Goal: Task Accomplishment & Management: Use online tool/utility

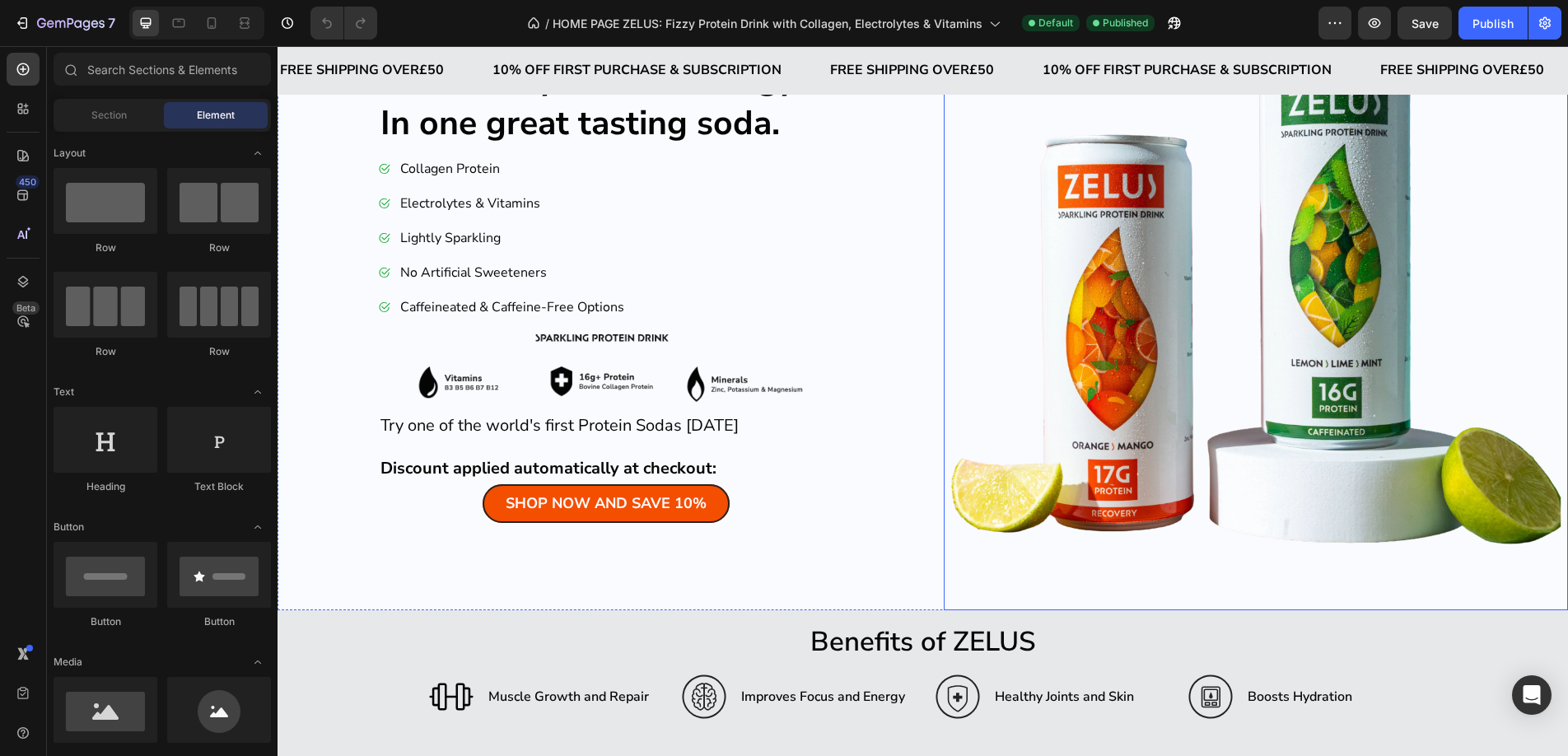
scroll to position [163, 0]
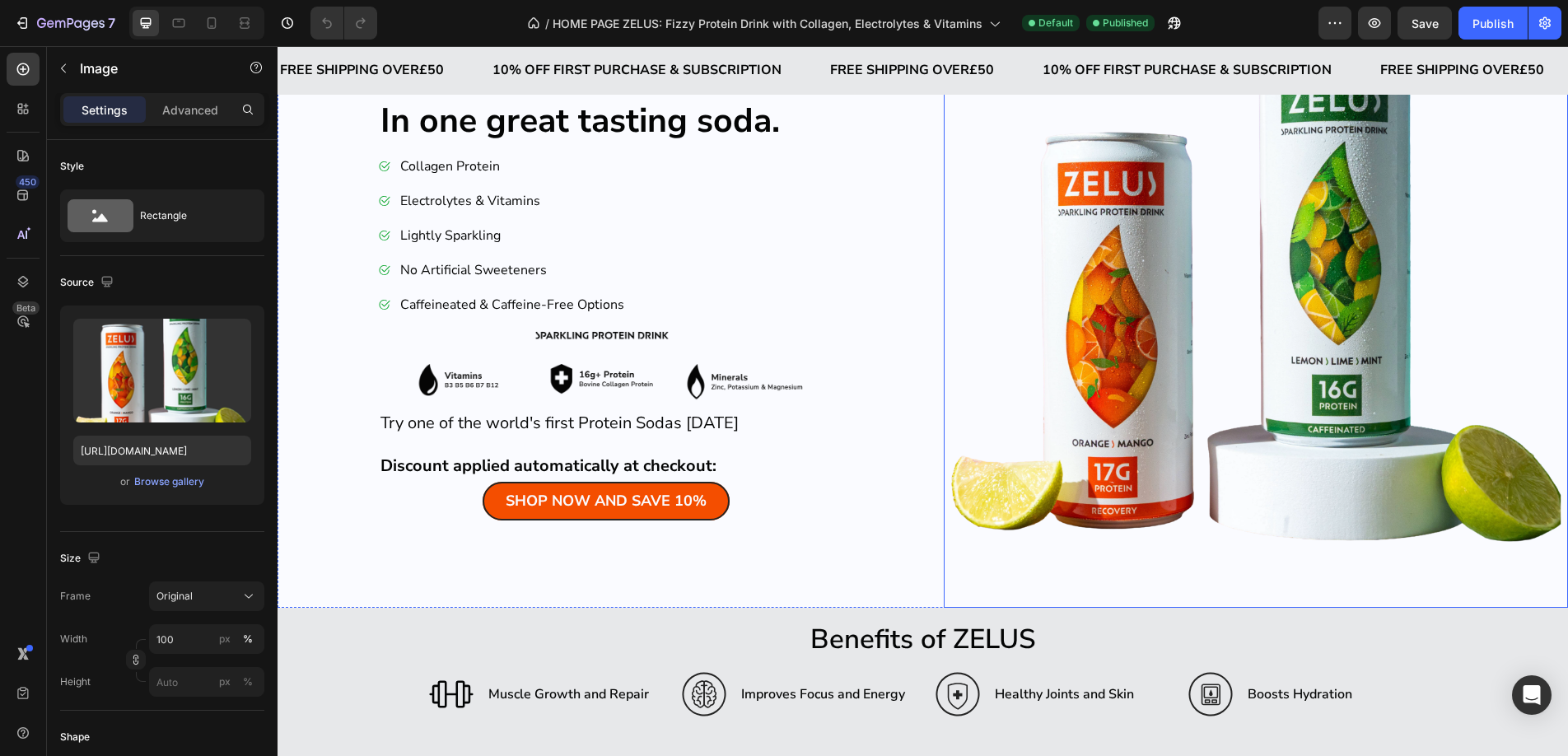
click at [1222, 454] on img at bounding box center [1256, 295] width 625 height 625
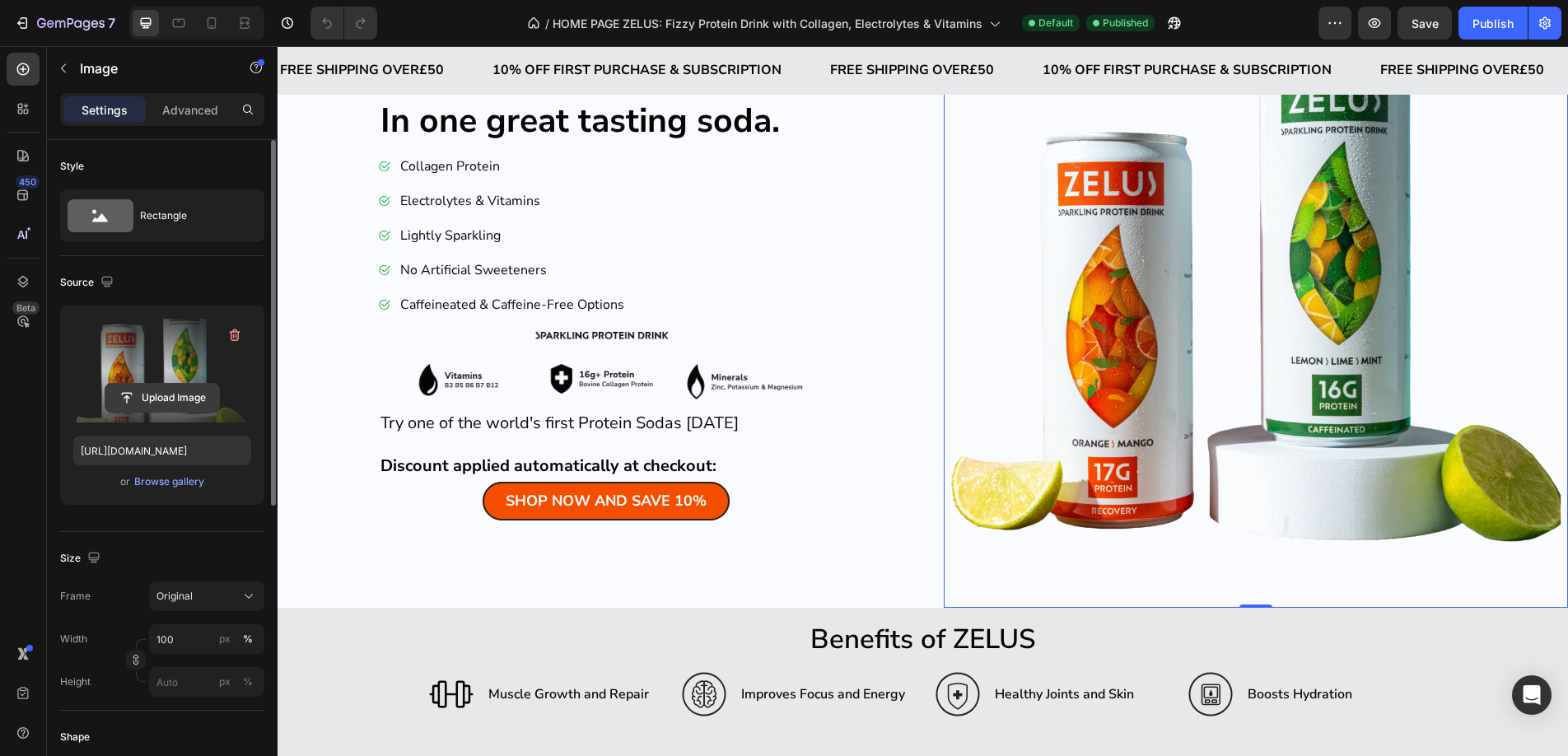
click at [164, 398] on input "file" at bounding box center [162, 397] width 114 height 28
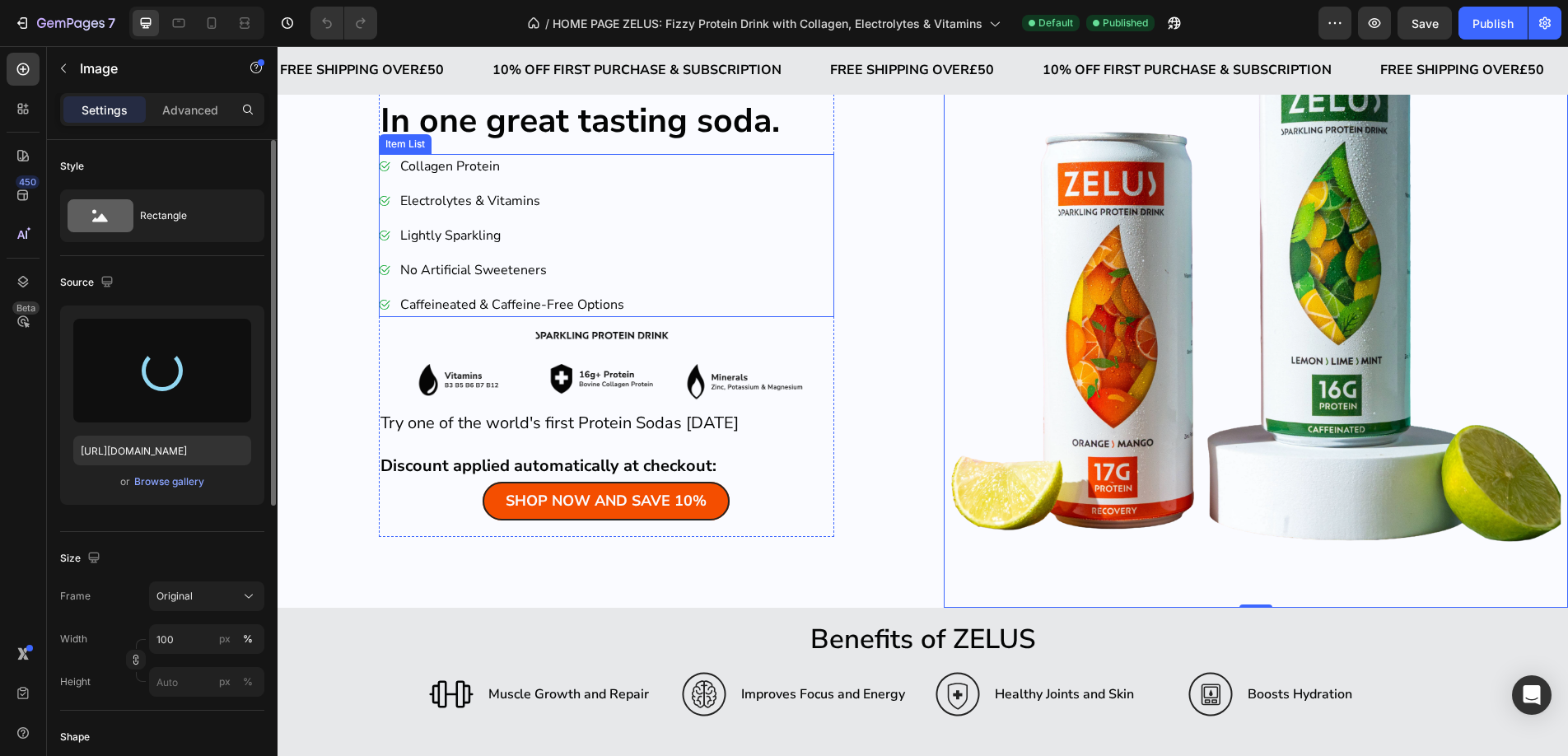
scroll to position [0, 0]
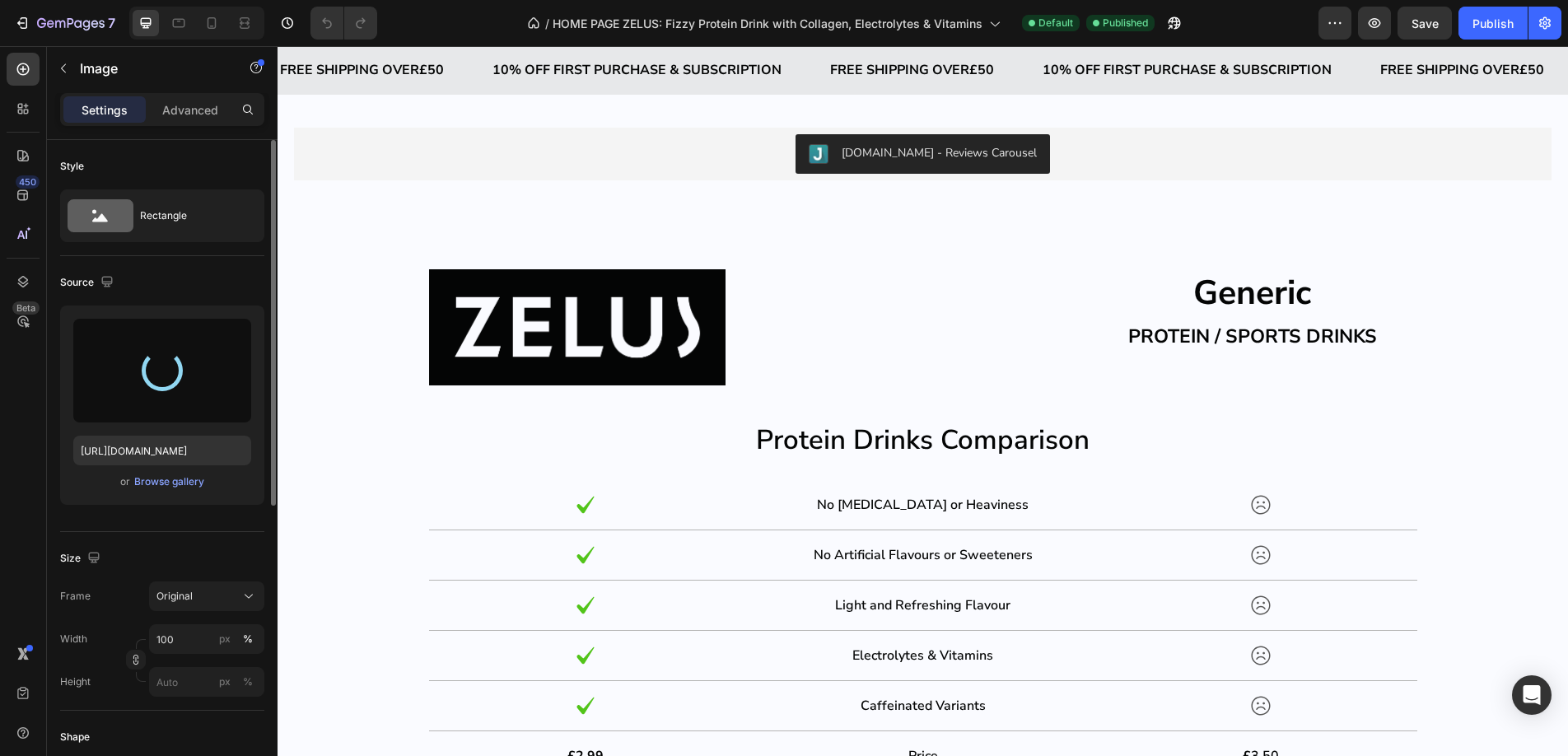
type input "[URL][DOMAIN_NAME]"
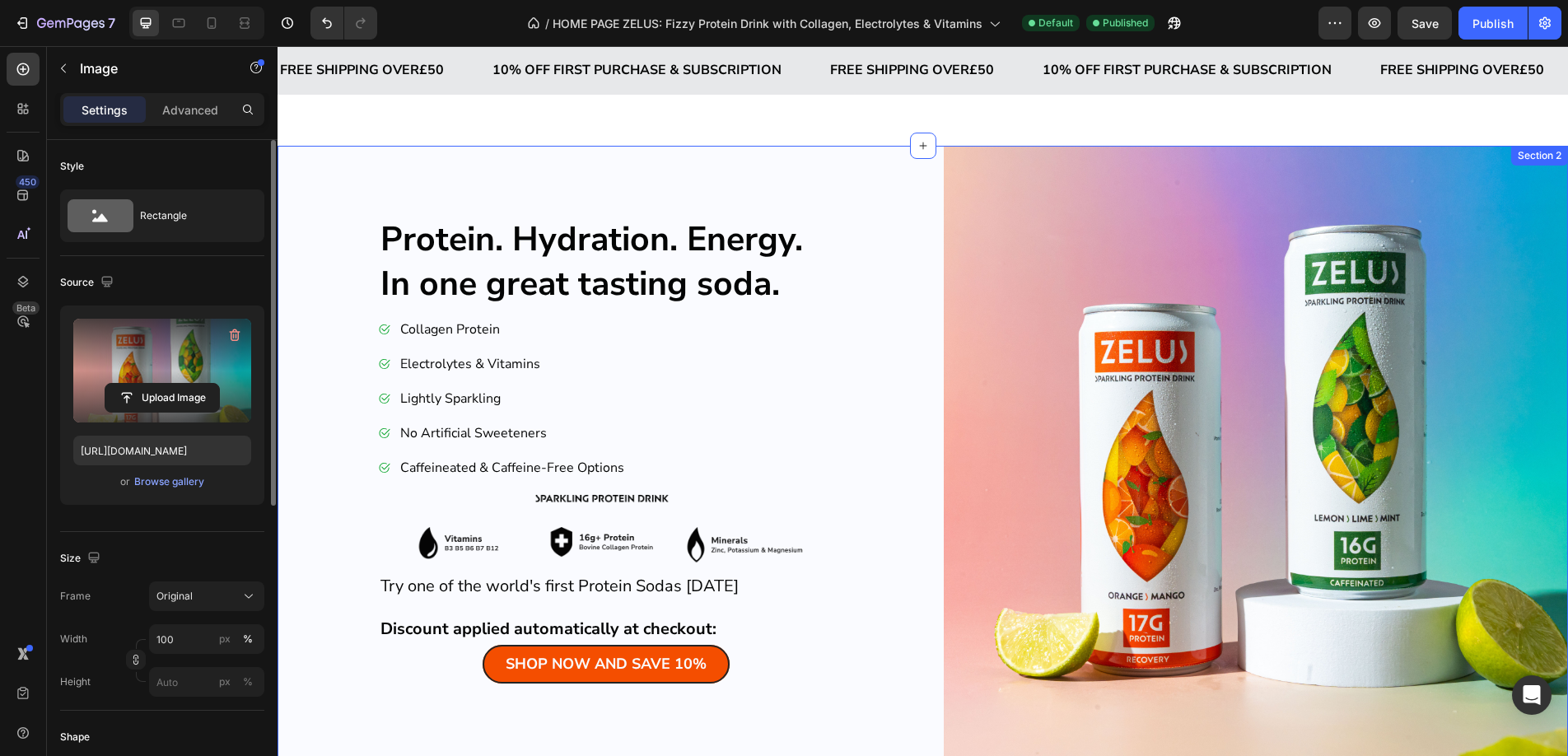
scroll to position [23, 0]
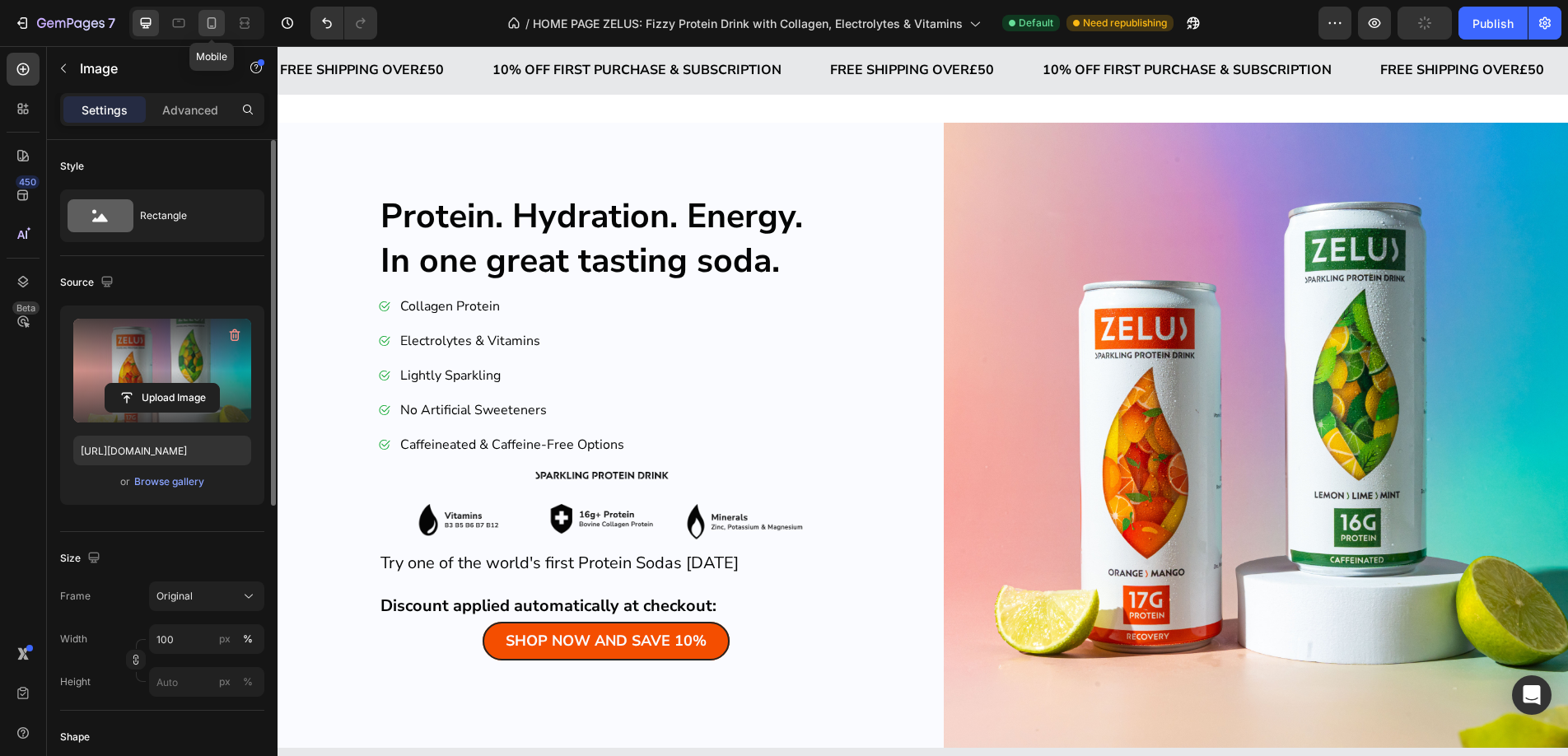
click at [210, 24] on icon at bounding box center [212, 22] width 16 height 16
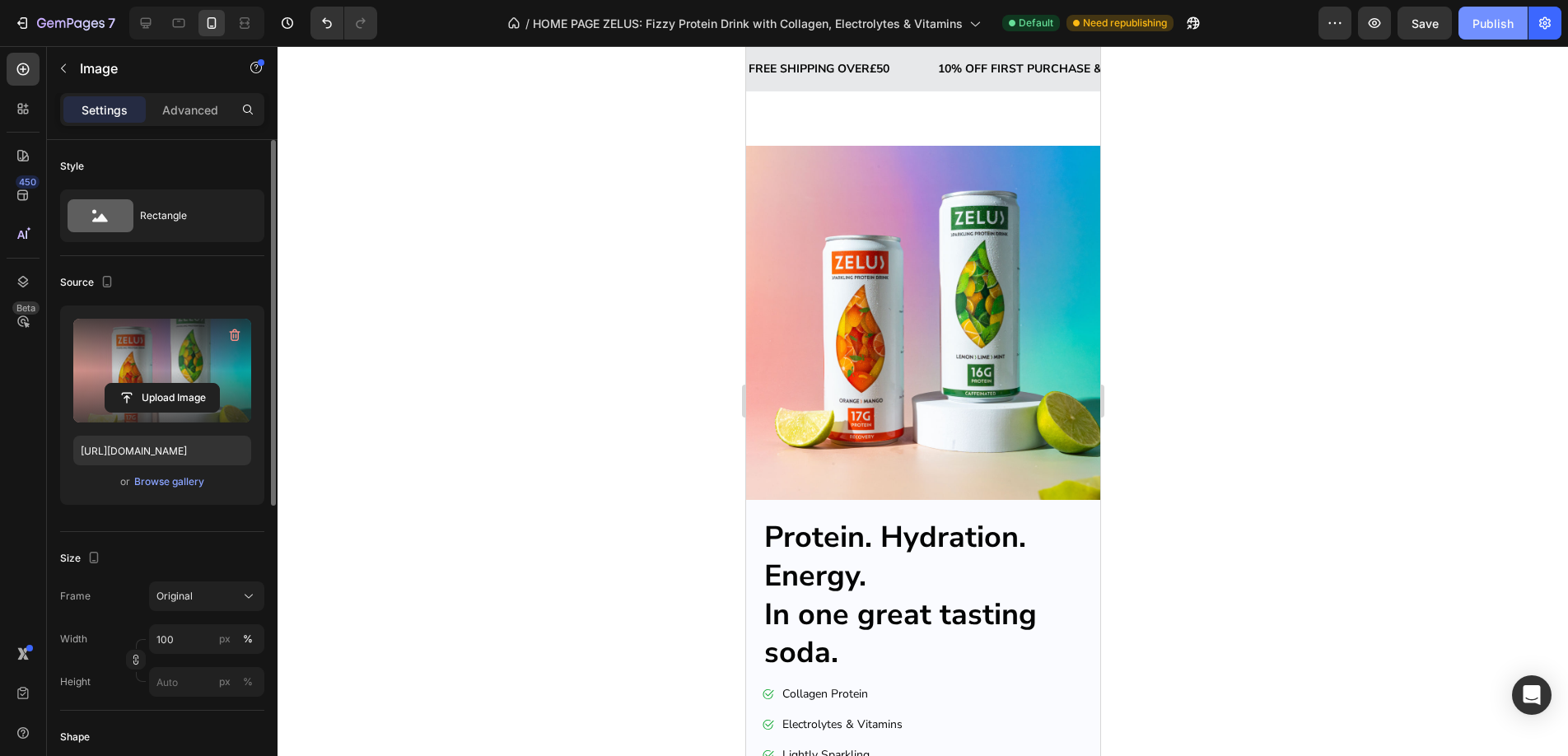
click at [1488, 27] on div "Publish" at bounding box center [1493, 23] width 41 height 17
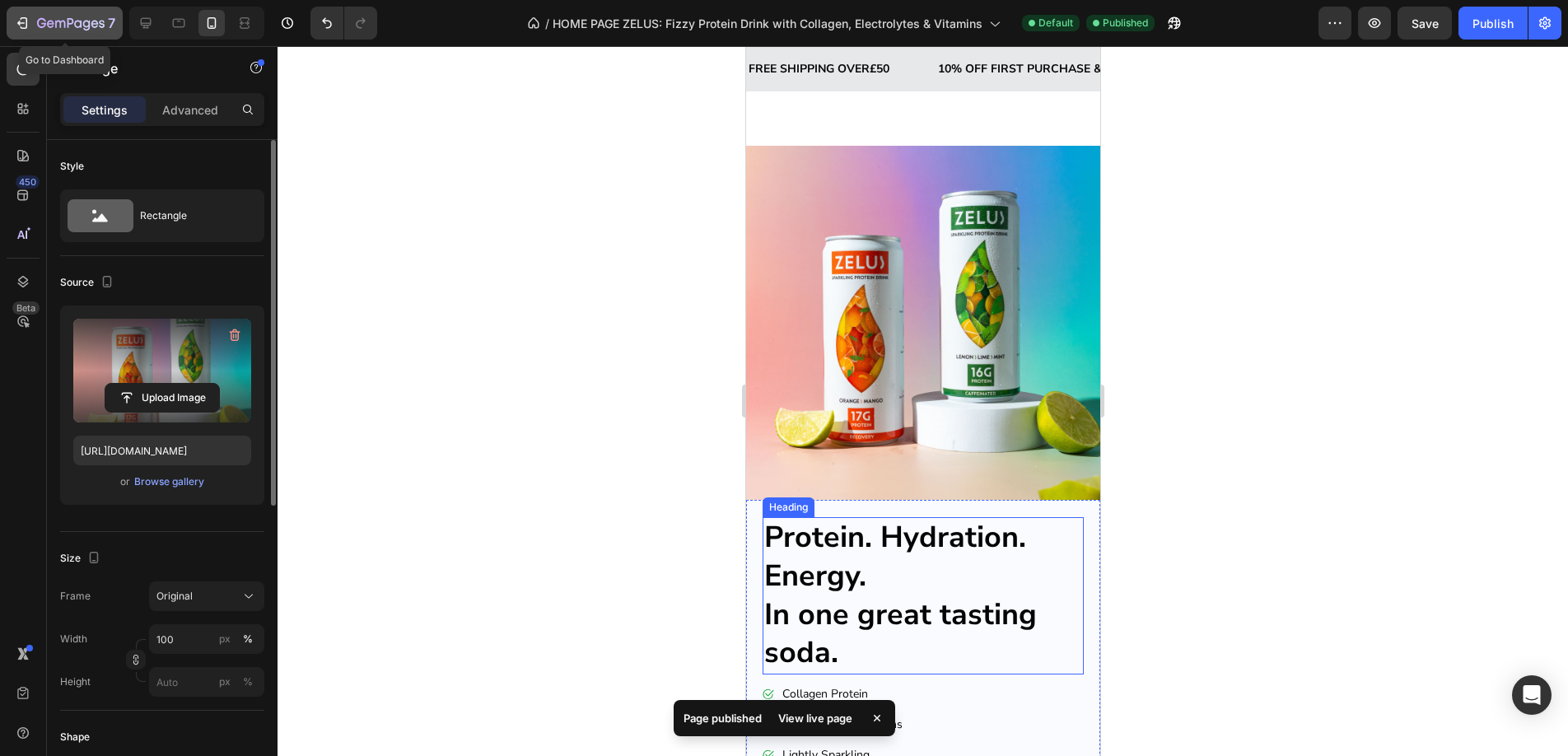
click at [39, 24] on icon "button" at bounding box center [70, 24] width 68 height 14
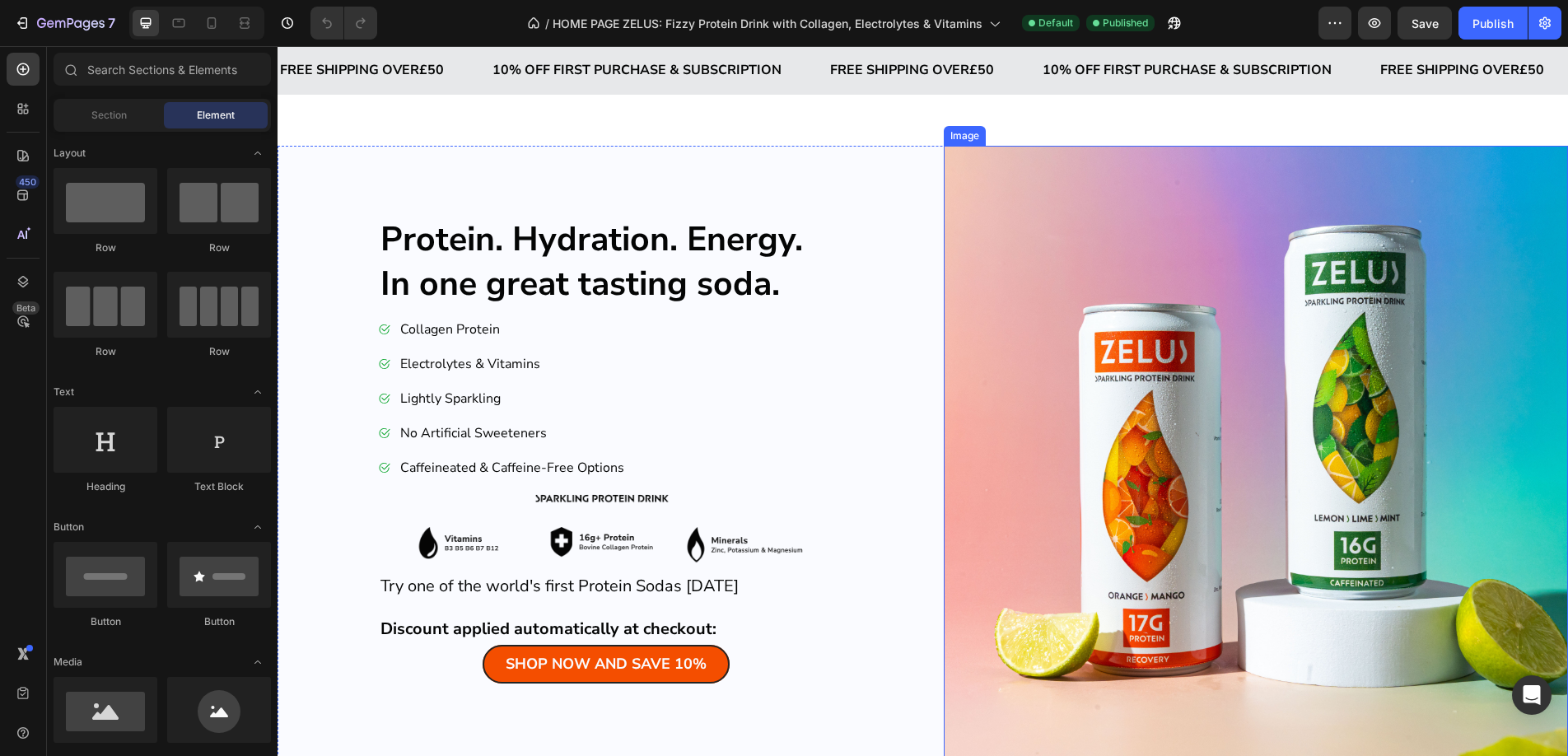
click at [1159, 473] on img at bounding box center [1256, 458] width 625 height 625
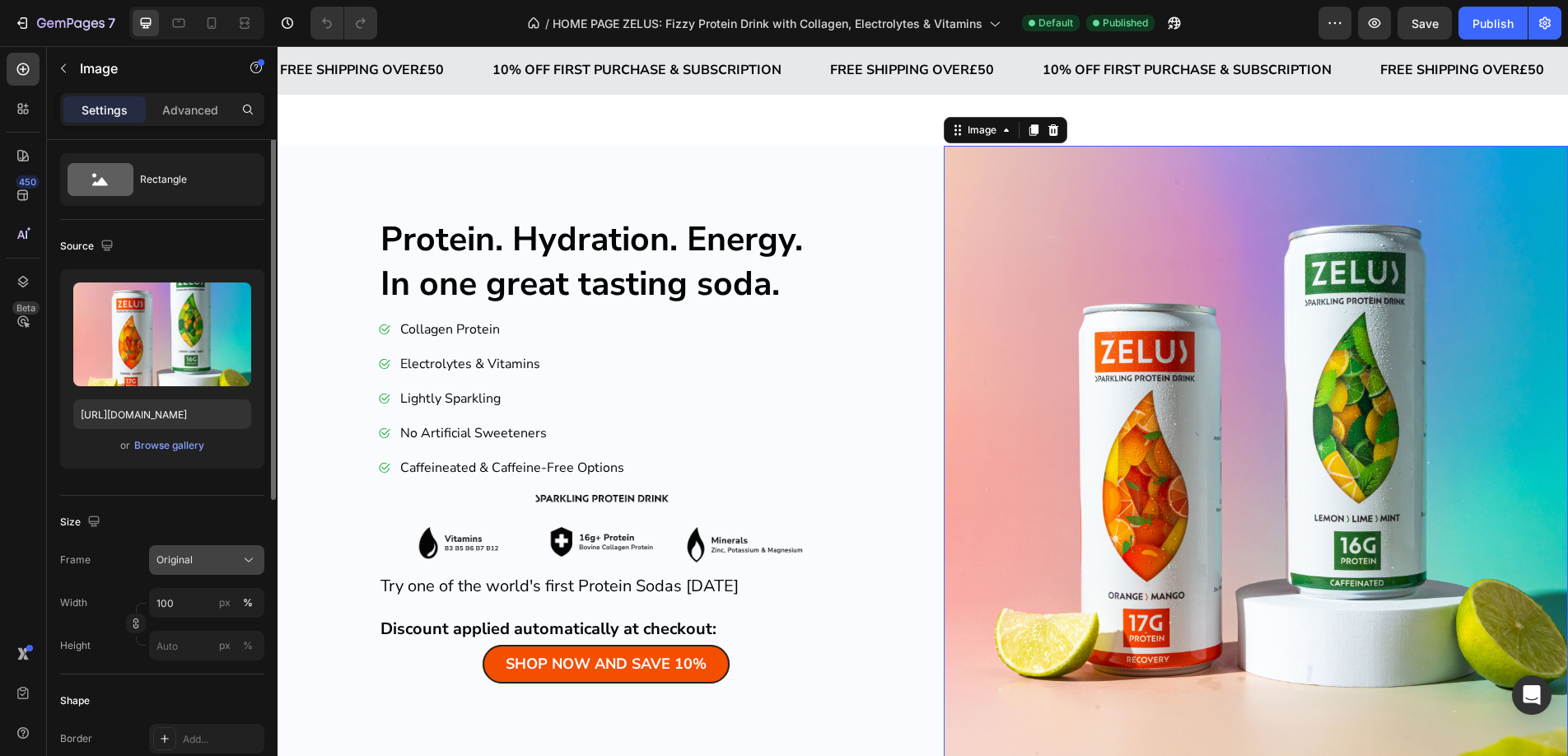
scroll to position [37, 0]
click at [187, 105] on p "Advanced" at bounding box center [189, 110] width 56 height 17
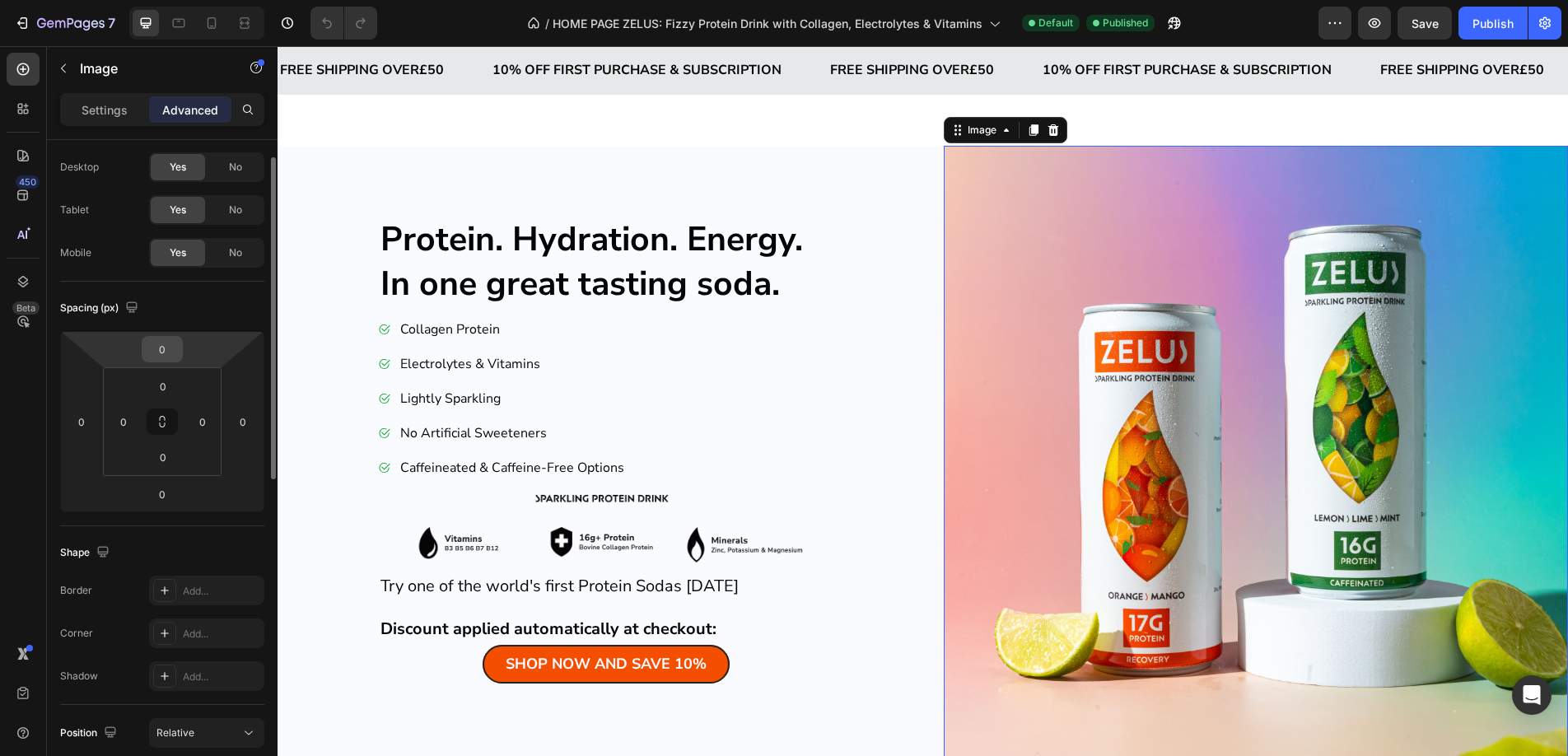
click at [161, 354] on input "0" at bounding box center [162, 348] width 33 height 25
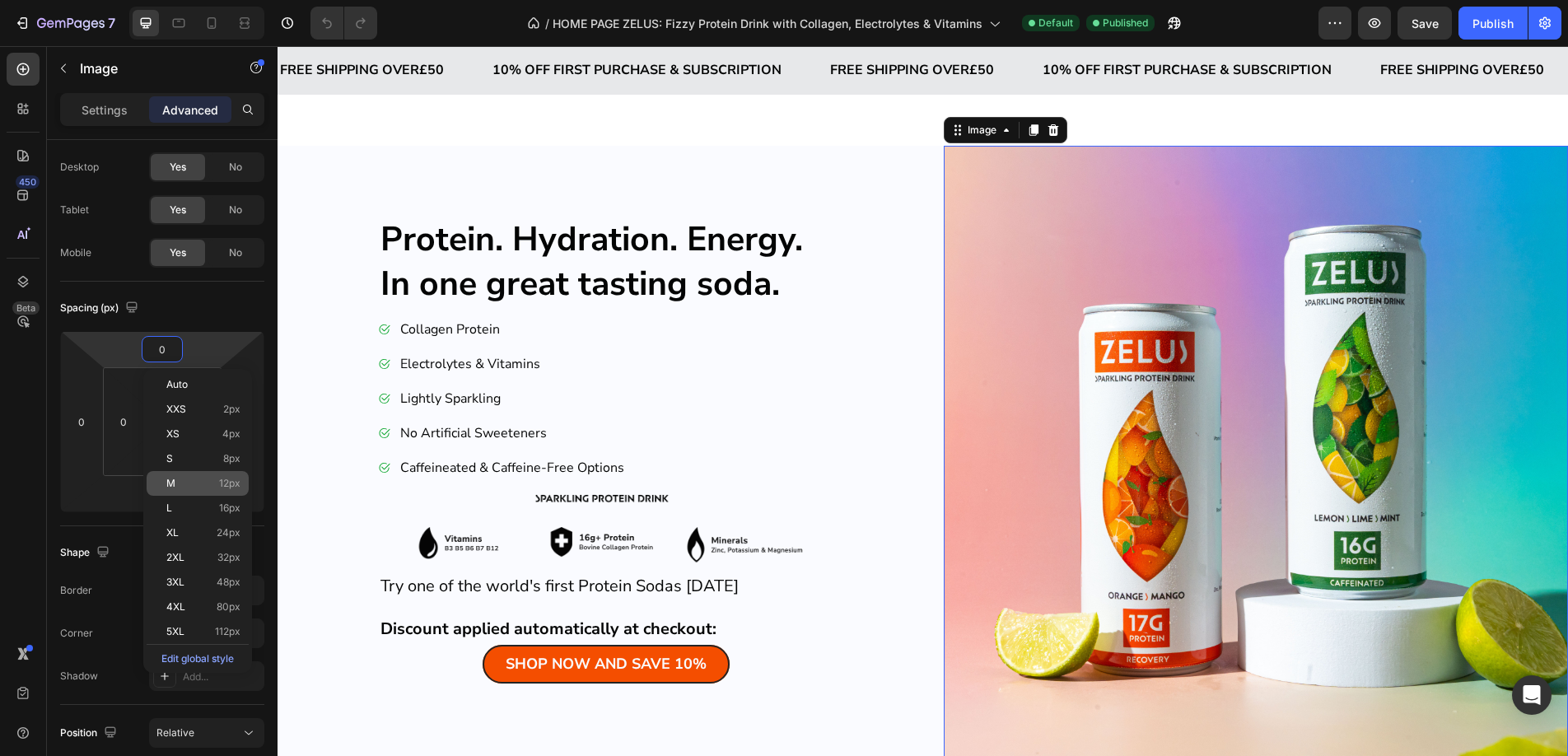
click at [185, 481] on p "M 12px" at bounding box center [203, 483] width 75 height 11
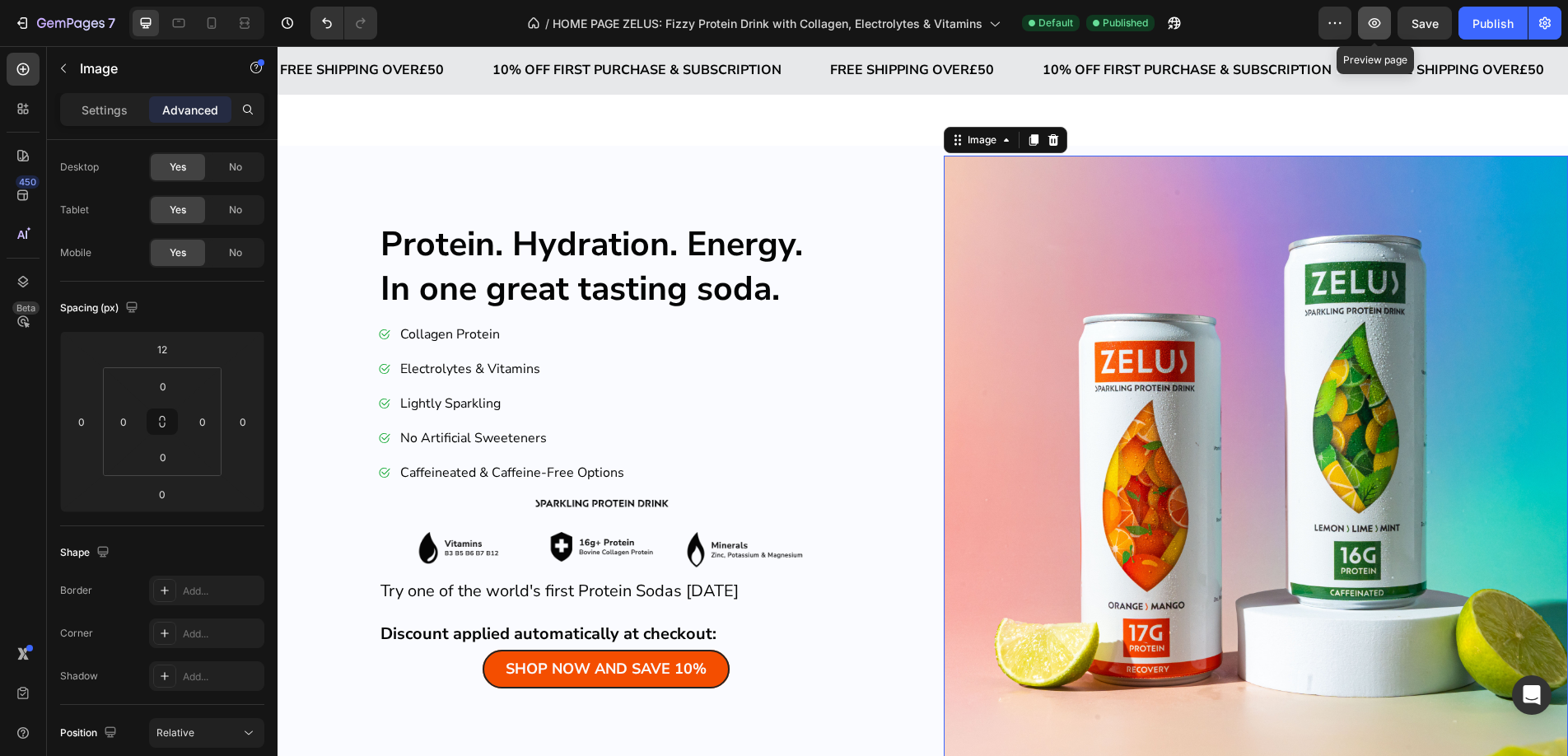
click at [1375, 32] on button "button" at bounding box center [1374, 23] width 33 height 33
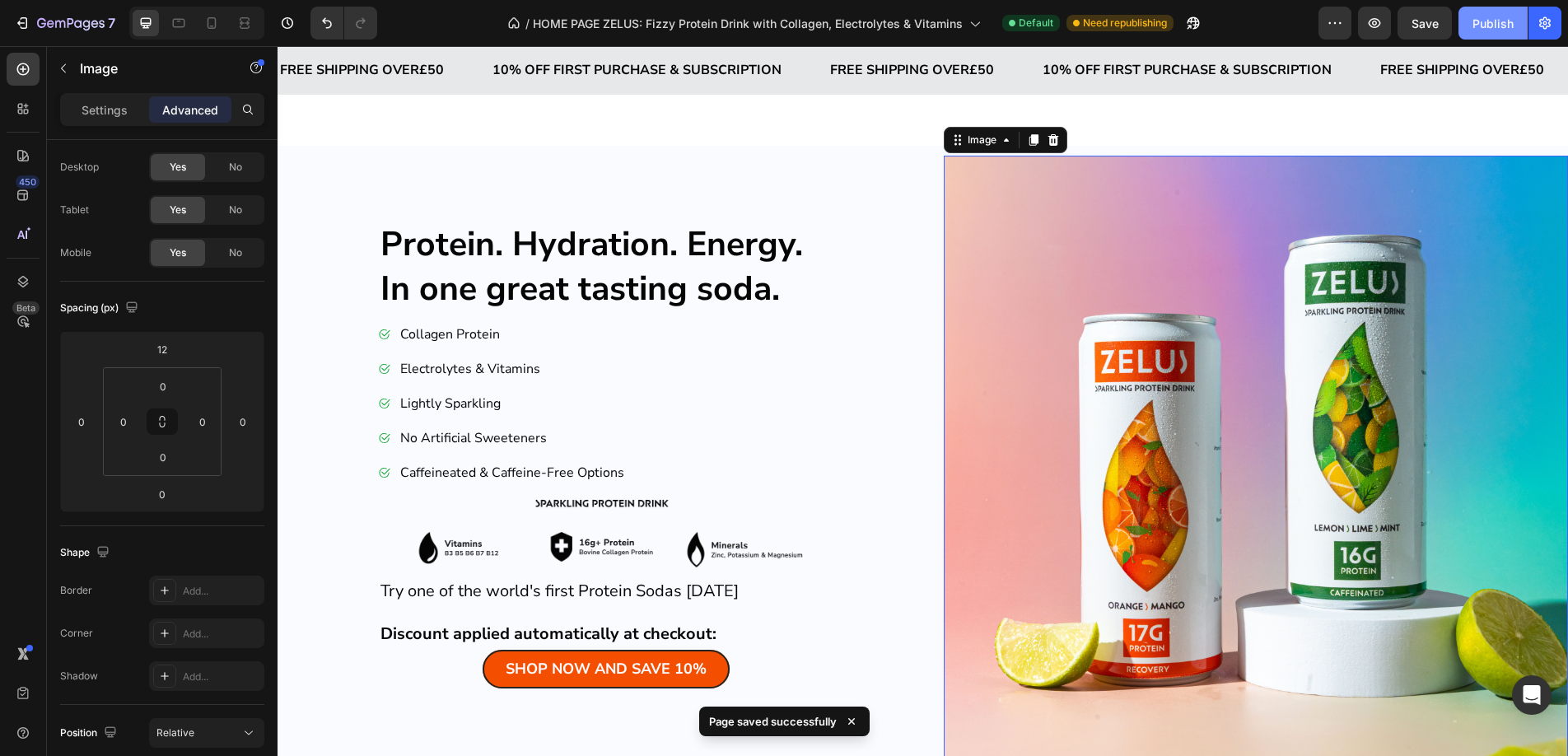
click at [1478, 21] on div "Publish" at bounding box center [1493, 23] width 41 height 17
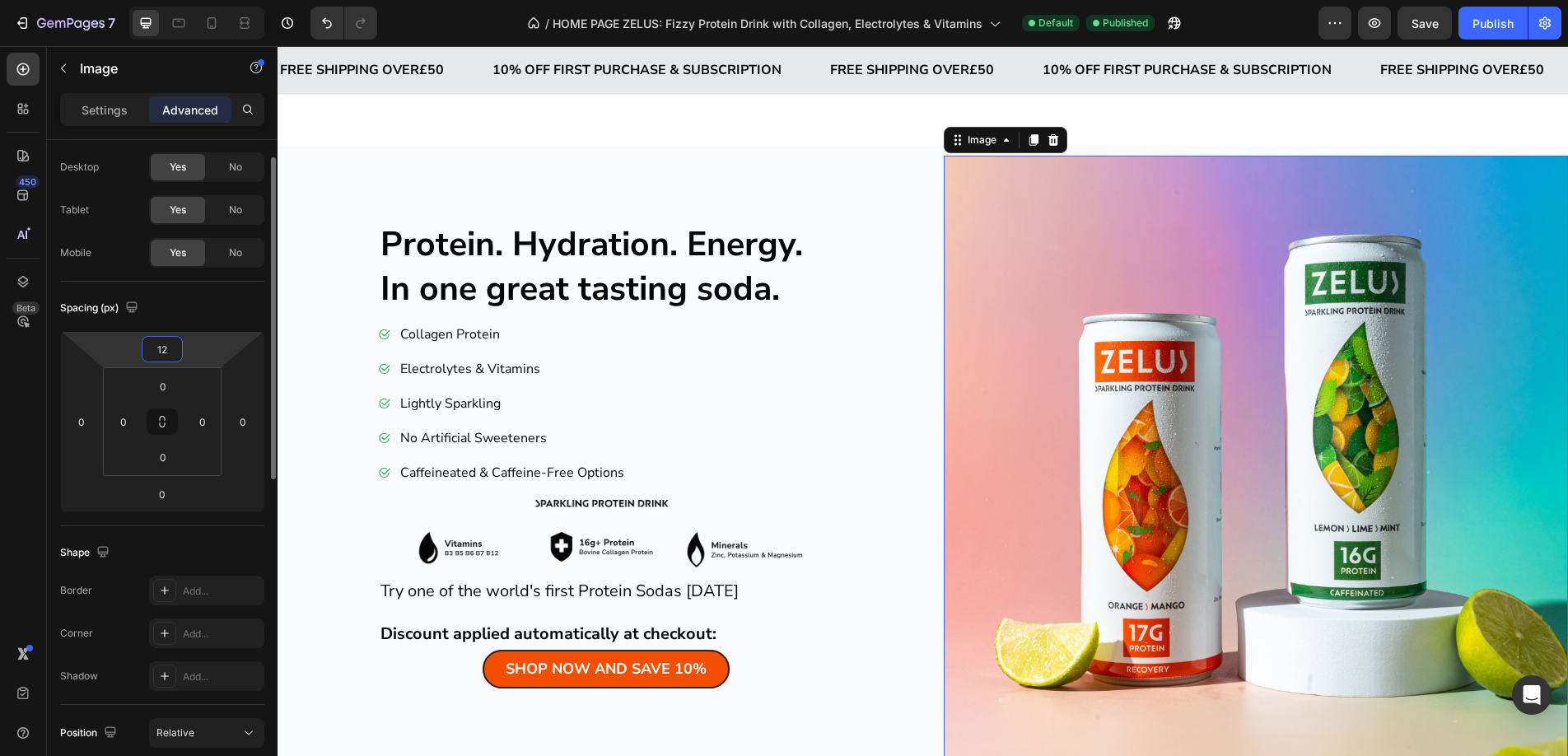
click at [164, 354] on input "12" at bounding box center [162, 348] width 33 height 25
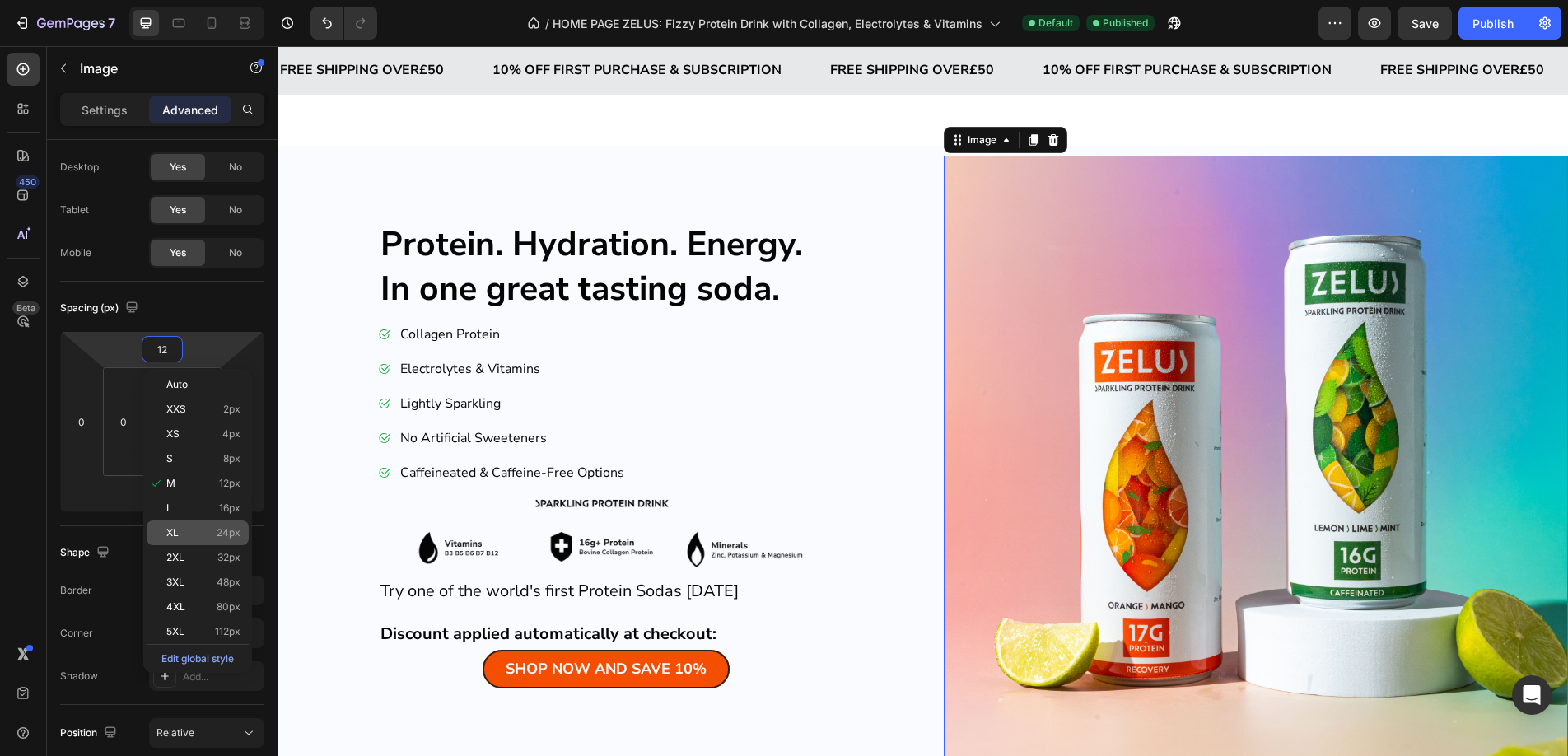
click at [177, 531] on span "XL" at bounding box center [172, 532] width 12 height 11
type input "24"
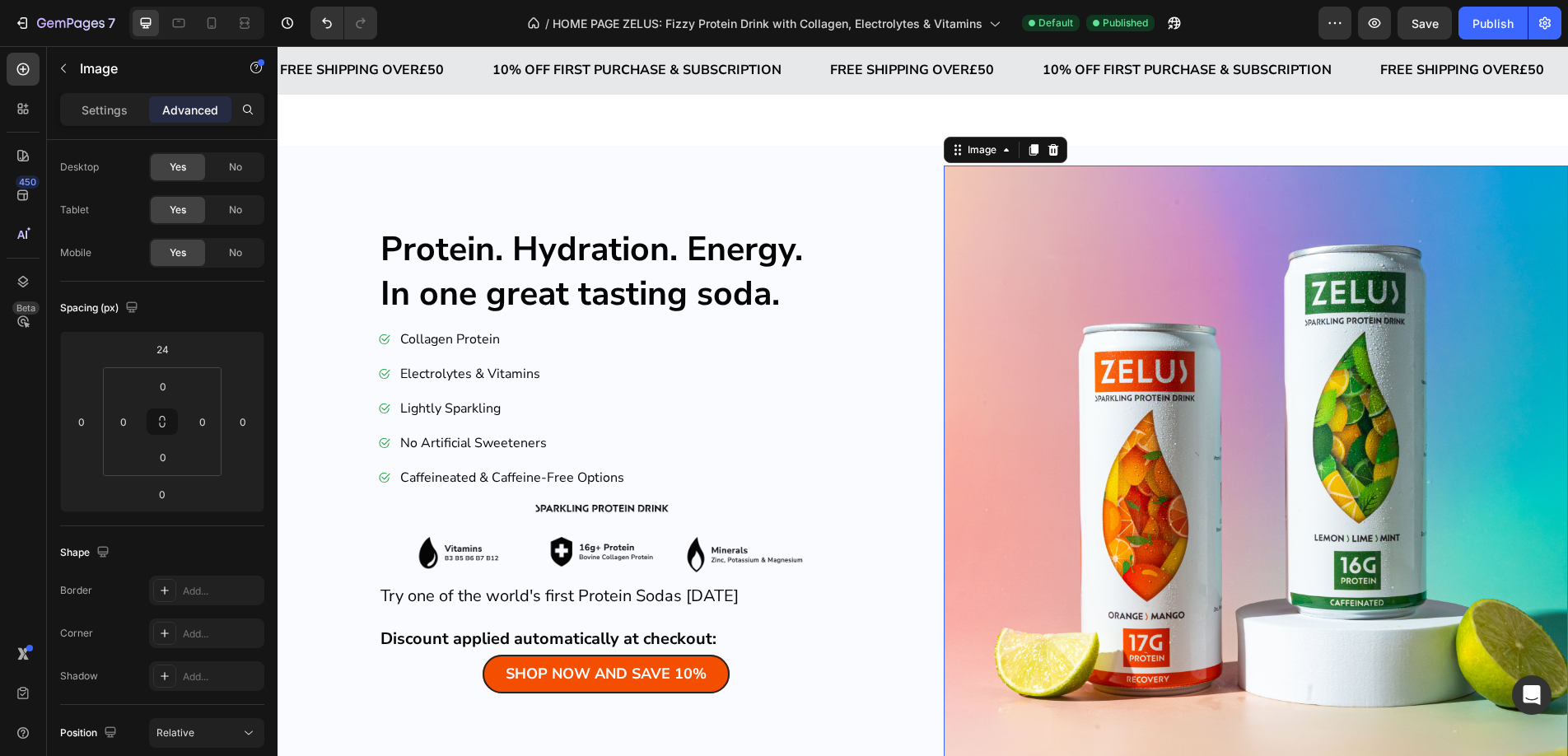
click at [1236, 21] on div "/ HOME PAGE ZELUS: Fizzy Protein Drink with Collagen, Electrolytes & Vitamins D…" at bounding box center [855, 23] width 928 height 33
click at [1496, 12] on button "Publish" at bounding box center [1493, 23] width 69 height 33
click at [41, 14] on div "7" at bounding box center [75, 22] width 78 height 20
